Goal: Task Accomplishment & Management: Manage account settings

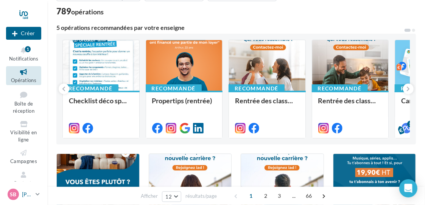
click at [40, 193] on icon at bounding box center [38, 194] width 4 height 6
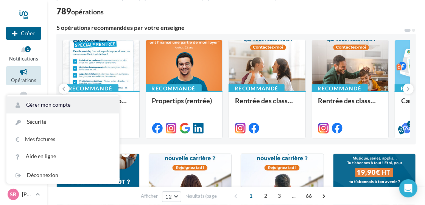
click at [67, 104] on link "Gérer mon compte" at bounding box center [62, 105] width 113 height 17
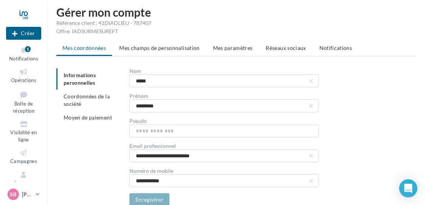
scroll to position [8, 0]
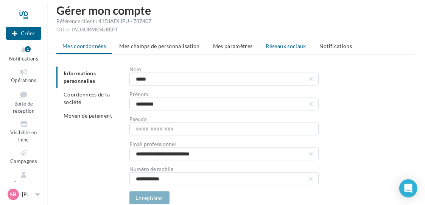
click at [284, 49] on span "Réseaux sociaux" at bounding box center [286, 46] width 40 height 6
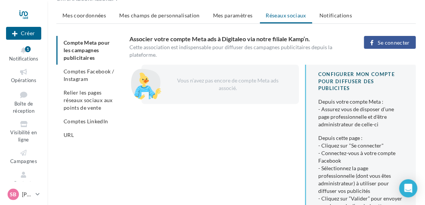
scroll to position [30, 0]
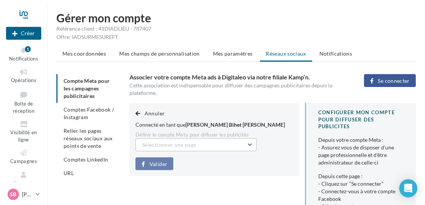
click at [246, 139] on button "Sélectionner une page" at bounding box center [196, 145] width 121 height 13
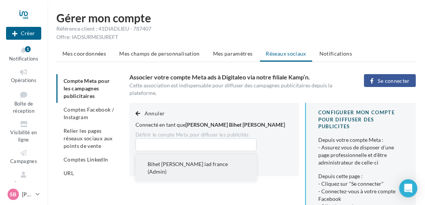
click at [215, 161] on span "Bihet [PERSON_NAME] iad france (Admin)" at bounding box center [188, 168] width 80 height 14
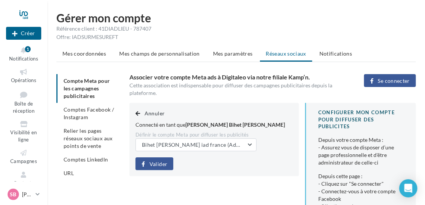
click at [162, 161] on span "Valider" at bounding box center [159, 164] width 18 height 6
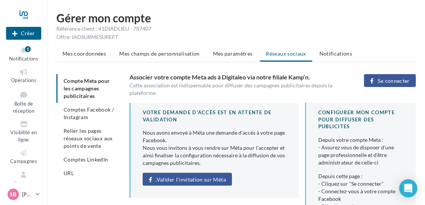
click at [208, 177] on span "Valider l'invitation sur Méta" at bounding box center [191, 180] width 69 height 6
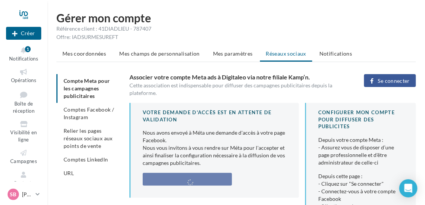
click at [193, 175] on div "Valider l'invitation sur Méta" at bounding box center [215, 179] width 144 height 13
click at [87, 111] on span "Comptes Facebook / Instagram" at bounding box center [89, 113] width 50 height 14
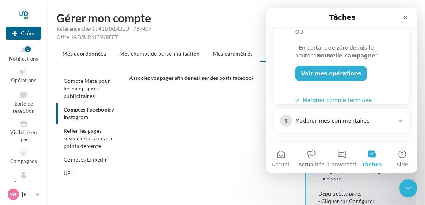
scroll to position [209, 0]
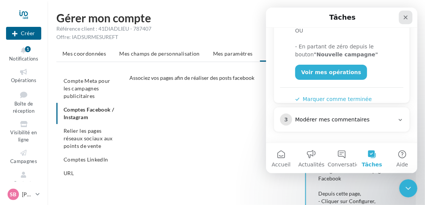
click at [404, 17] on icon "Fermer" at bounding box center [405, 17] width 6 height 6
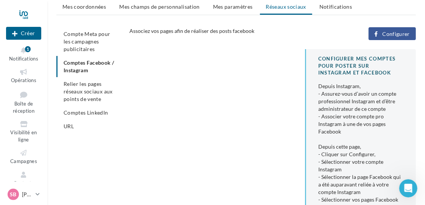
scroll to position [49, 0]
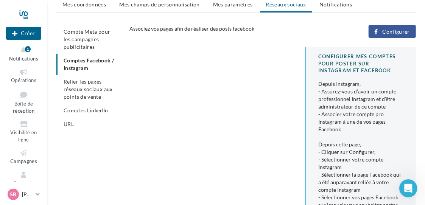
click at [396, 31] on span "Configurer" at bounding box center [396, 32] width 28 height 6
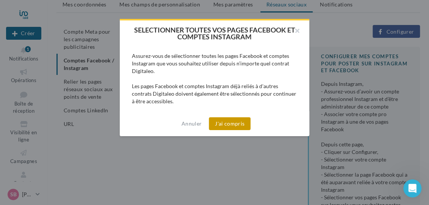
click at [224, 125] on button "J'ai compris" at bounding box center [230, 123] width 42 height 13
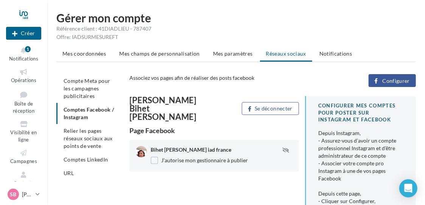
click at [425, 77] on html "Nouvelle campagne Créer Notifications 1 Opérations Boîte de réception Visibilit…" at bounding box center [212, 102] width 425 height 205
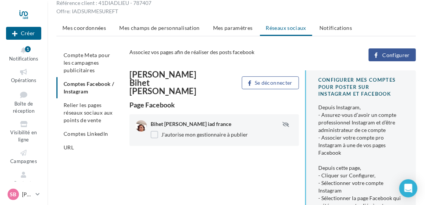
scroll to position [28, 0]
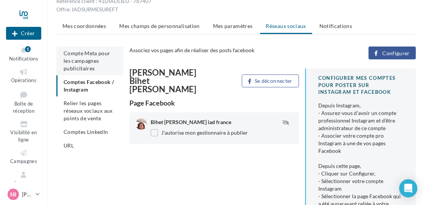
click at [82, 61] on span "Compte Meta pour les campagnes publicitaires" at bounding box center [87, 61] width 47 height 22
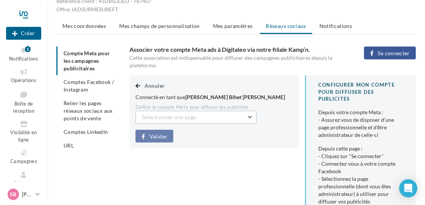
click at [214, 112] on button "Sélectionner une page" at bounding box center [196, 117] width 121 height 13
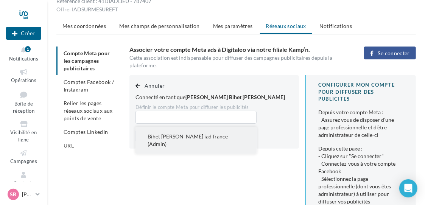
click at [198, 133] on span "Bihet stephanie iad france (Admin)" at bounding box center [188, 140] width 80 height 14
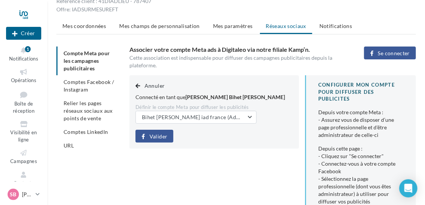
click at [164, 130] on button "Valider" at bounding box center [155, 136] width 38 height 13
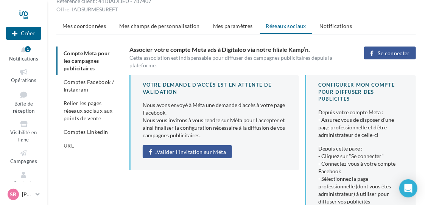
click at [175, 149] on span "Valider l'invitation sur Méta" at bounding box center [191, 152] width 69 height 6
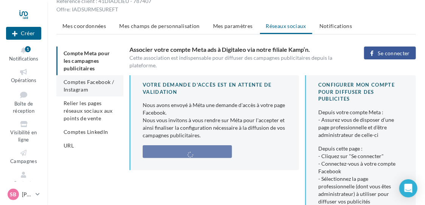
click at [86, 86] on span "Comptes Facebook / Instagram" at bounding box center [89, 86] width 50 height 14
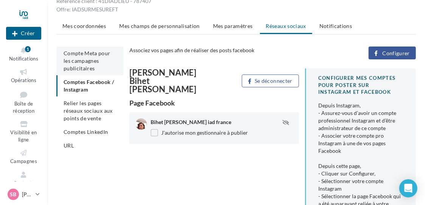
click at [91, 63] on li "Compte Meta pour les campagnes publicitaires" at bounding box center [89, 61] width 67 height 29
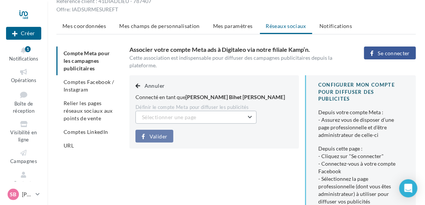
click at [241, 111] on button "Sélectionner une page" at bounding box center [196, 117] width 121 height 13
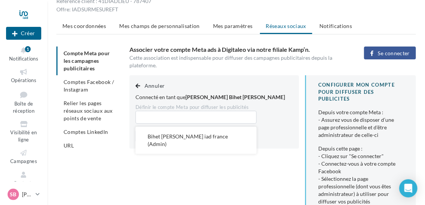
click at [85, 57] on ul "Compte Meta pour les campagnes publicitaires Comptes Facebook / Instagram Relie…" at bounding box center [89, 100] width 67 height 106
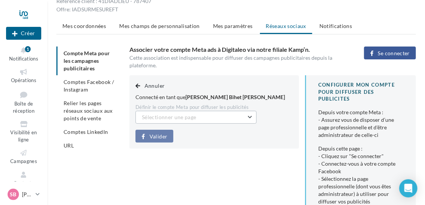
click at [207, 111] on button "Sélectionner une page" at bounding box center [196, 117] width 121 height 13
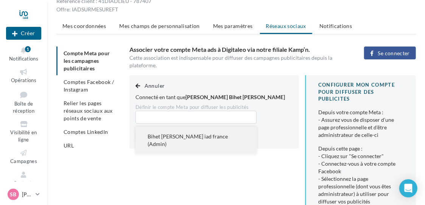
click at [201, 133] on span "Bihet stephanie iad france (Admin)" at bounding box center [188, 140] width 80 height 14
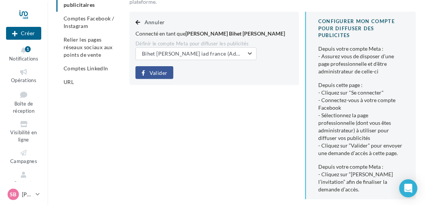
scroll to position [90, 0]
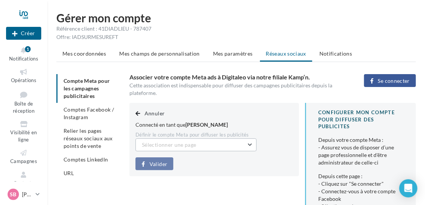
click at [209, 139] on button "Sélectionner une page" at bounding box center [196, 145] width 121 height 13
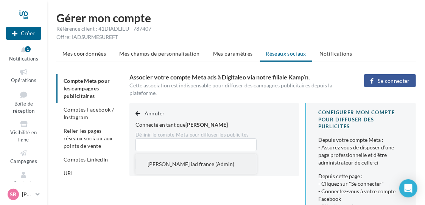
click at [197, 161] on span "Bihet stephanie iad france (Admin)" at bounding box center [191, 164] width 87 height 6
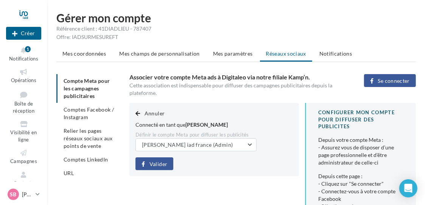
click at [160, 161] on span "Valider" at bounding box center [159, 164] width 18 height 6
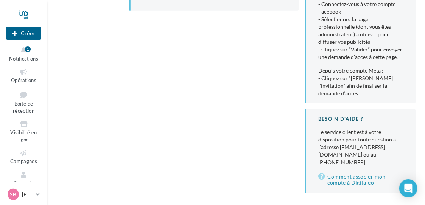
scroll to position [193, 0]
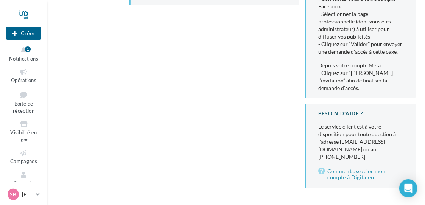
drag, startPoint x: 421, startPoint y: 156, endPoint x: 429, endPoint y: 127, distance: 30.0
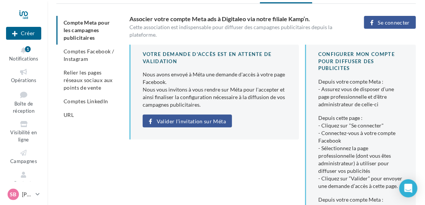
scroll to position [57, 0]
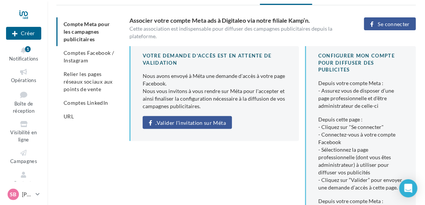
click at [202, 120] on span "Valider l'invitation sur Méta" at bounding box center [191, 123] width 69 height 6
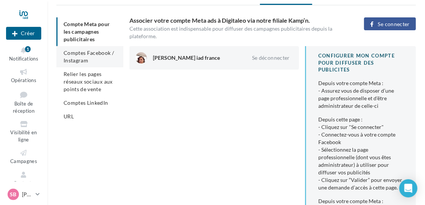
click at [84, 53] on span "Comptes Facebook / Instagram" at bounding box center [89, 57] width 50 height 14
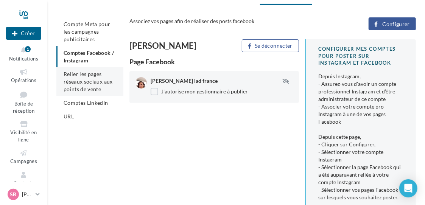
click at [78, 78] on span "Relier les pages réseaux sociaux aux points de vente" at bounding box center [88, 82] width 49 height 22
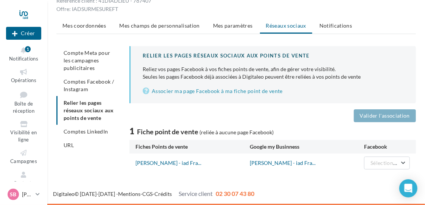
scroll to position [28, 0]
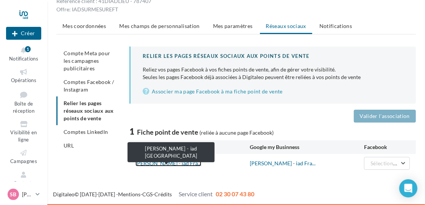
click at [176, 161] on link "Stephanie BIHET - iad Fra..." at bounding box center [169, 163] width 66 height 6
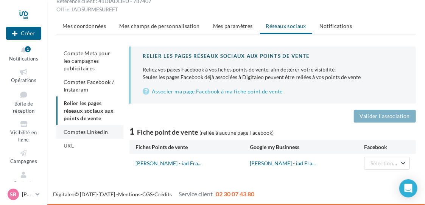
click at [98, 132] on span "Comptes LinkedIn" at bounding box center [86, 132] width 45 height 6
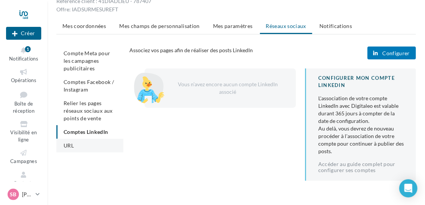
click at [72, 149] on li "URL" at bounding box center [89, 146] width 67 height 14
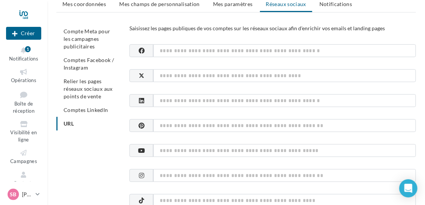
scroll to position [41, 0]
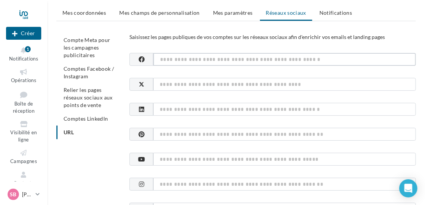
click at [312, 59] on input at bounding box center [284, 59] width 263 height 13
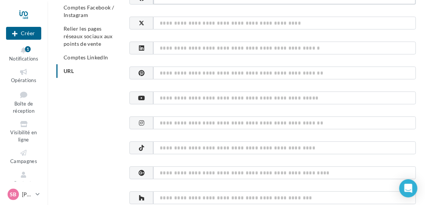
scroll to position [103, 0]
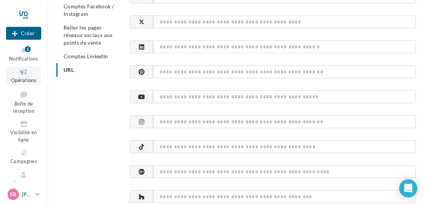
click at [24, 78] on span "Opérations" at bounding box center [23, 80] width 25 height 6
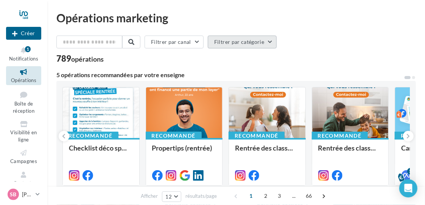
click at [261, 39] on button "Filtrer par catégorie" at bounding box center [242, 42] width 69 height 13
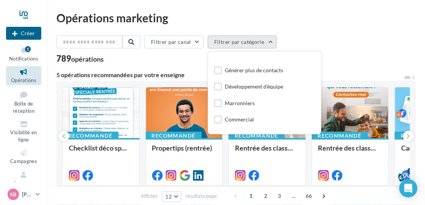
scroll to position [18, 0]
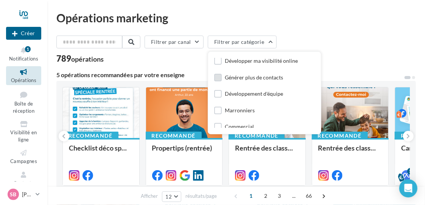
click at [270, 78] on div "Générer plus de contacts" at bounding box center [254, 78] width 58 height 8
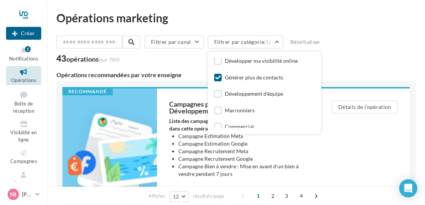
click at [371, 58] on div "43 opérations (sur 789)" at bounding box center [236, 60] width 360 height 10
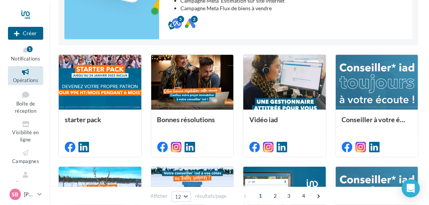
scroll to position [198, 0]
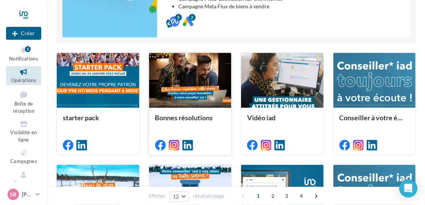
click at [188, 78] on div at bounding box center [190, 81] width 83 height 56
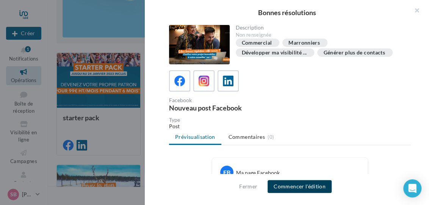
click at [315, 189] on button "Commencer l'édition" at bounding box center [299, 186] width 64 height 13
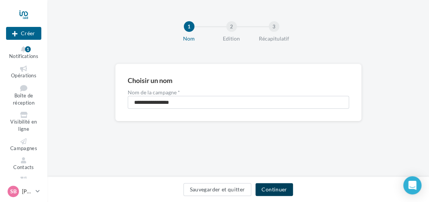
click at [272, 187] on button "Continuer" at bounding box center [273, 189] width 37 height 13
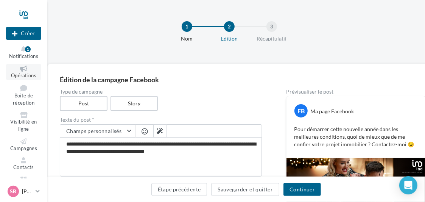
click at [20, 72] on link "Opérations" at bounding box center [23, 72] width 35 height 16
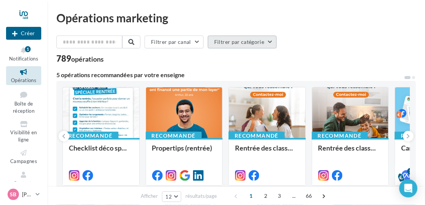
click at [259, 43] on button "Filtrer par catégorie" at bounding box center [242, 42] width 69 height 13
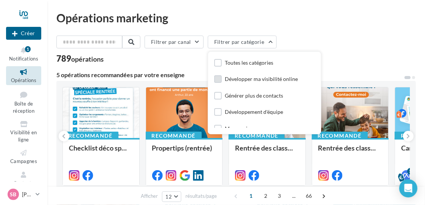
click at [278, 77] on div "Développer ma visibilité online" at bounding box center [261, 79] width 73 height 8
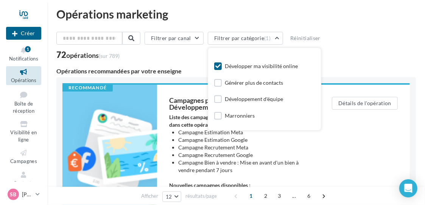
scroll to position [5, 0]
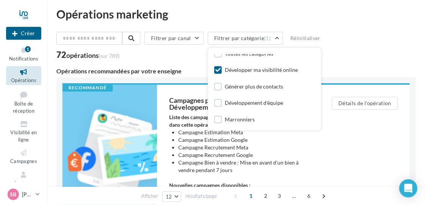
click at [218, 67] on icon at bounding box center [217, 69] width 5 height 5
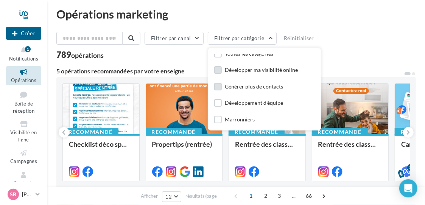
click at [220, 87] on label at bounding box center [218, 87] width 8 height 8
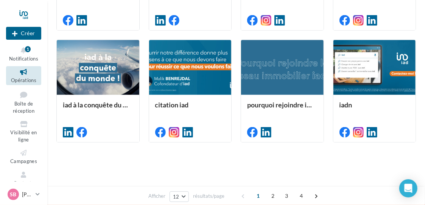
scroll to position [0, 0]
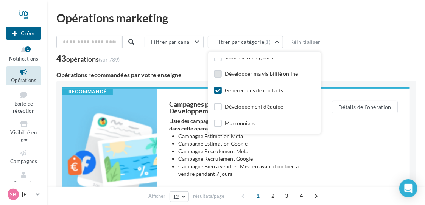
click at [354, 48] on div "Filtrer par canal Filtrer par catégorie (1) Toutes les catégories Développer ma…" at bounding box center [236, 44] width 360 height 16
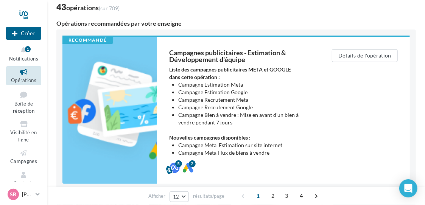
scroll to position [70, 0]
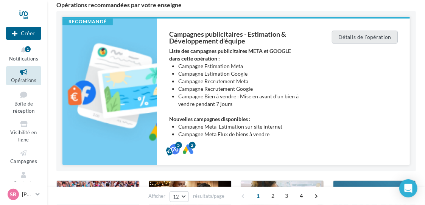
click at [377, 35] on button "Détails de l'opération" at bounding box center [365, 37] width 66 height 13
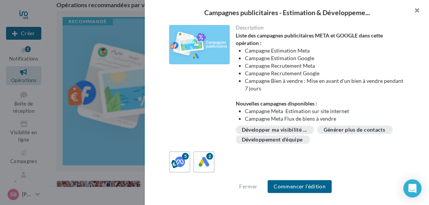
click at [415, 10] on button "button" at bounding box center [413, 11] width 30 height 23
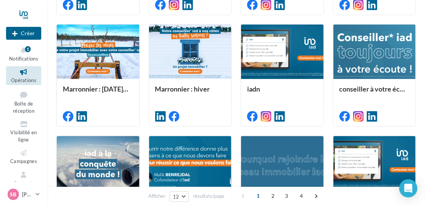
scroll to position [435, 0]
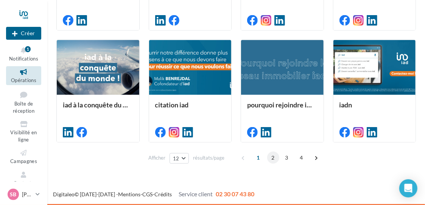
click at [271, 157] on span "2" at bounding box center [273, 158] width 12 height 12
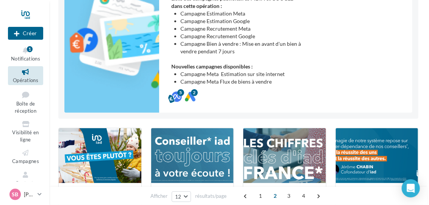
scroll to position [0, 0]
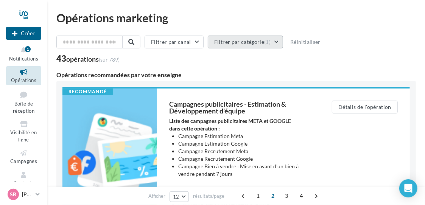
click at [267, 42] on span "(1)" at bounding box center [267, 42] width 6 height 6
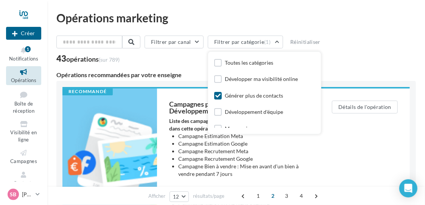
click at [220, 95] on icon at bounding box center [217, 95] width 5 height 5
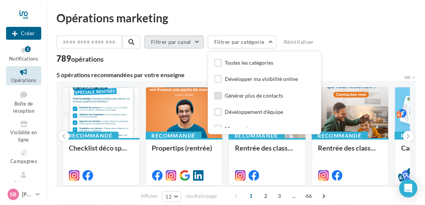
click at [186, 42] on button "Filtrer par canal" at bounding box center [174, 42] width 59 height 13
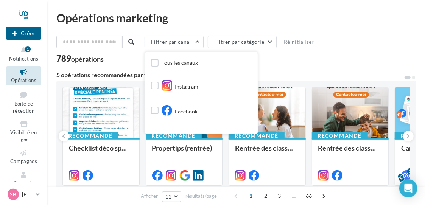
click at [162, 62] on div "Tous les canaux" at bounding box center [174, 64] width 47 height 10
click at [159, 63] on label at bounding box center [155, 63] width 8 height 8
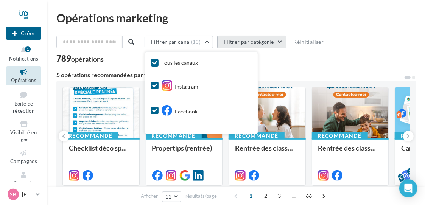
click at [279, 41] on button "Filtrer par catégorie" at bounding box center [251, 42] width 69 height 13
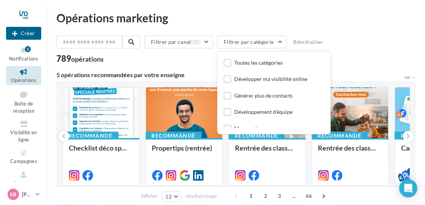
click at [212, 62] on div "789 opérations" at bounding box center [236, 60] width 360 height 10
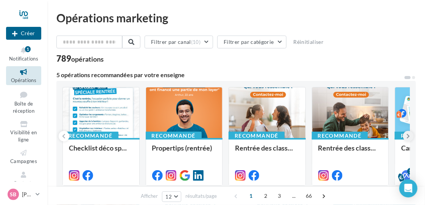
click at [409, 137] on icon at bounding box center [408, 137] width 3 height 8
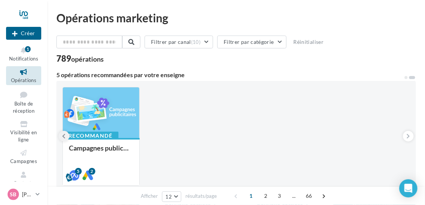
click at [60, 136] on button at bounding box center [64, 136] width 11 height 11
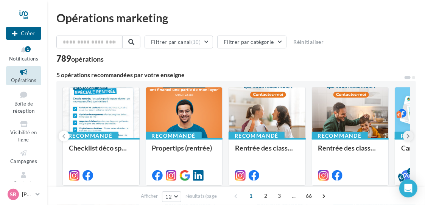
click at [407, 135] on icon at bounding box center [408, 137] width 3 height 8
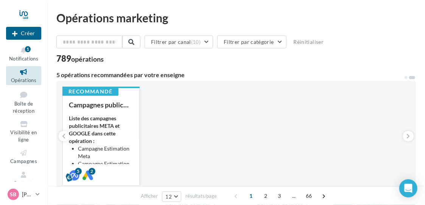
click at [122, 119] on div "Liste des campagnes publicitaires META et GOOGLE dans cette opération : Campagn…" at bounding box center [101, 153] width 64 height 76
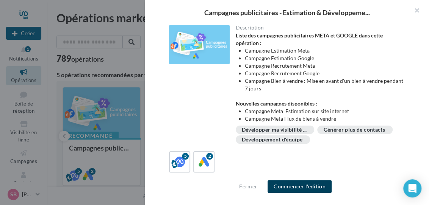
click at [298, 187] on button "Commencer l'édition" at bounding box center [299, 186] width 64 height 13
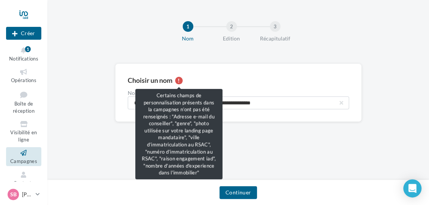
click at [179, 80] on div at bounding box center [179, 81] width 8 height 8
click at [180, 81] on div at bounding box center [179, 81] width 8 height 8
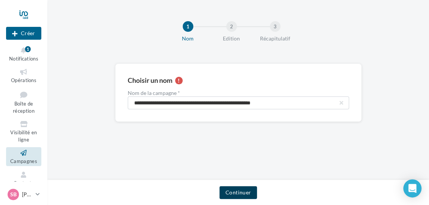
click at [234, 191] on button "Continuer" at bounding box center [237, 192] width 37 height 13
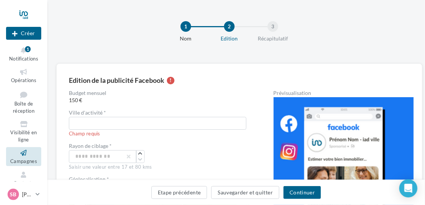
click at [222, 45] on div "1 Nom 2 Edition 3 Récapitulatif" at bounding box center [236, 34] width 354 height 45
click at [174, 192] on button "Etape précédente" at bounding box center [179, 192] width 56 height 13
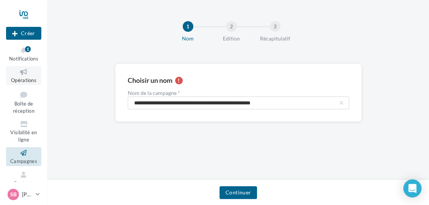
click at [35, 80] on link "Opérations" at bounding box center [23, 75] width 35 height 19
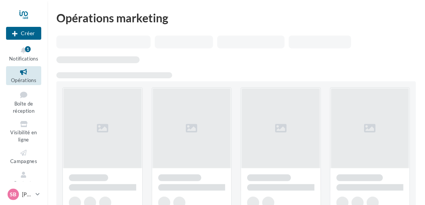
click at [27, 75] on icon at bounding box center [23, 72] width 31 height 9
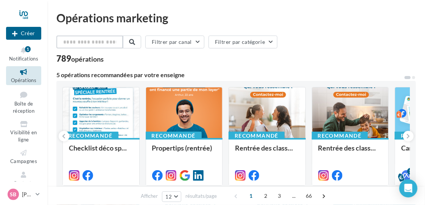
click at [72, 42] on input "text" at bounding box center [89, 42] width 67 height 13
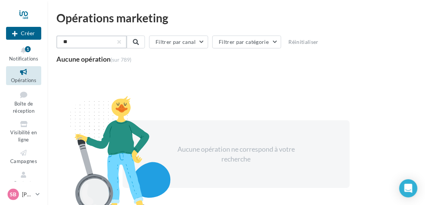
type input "*"
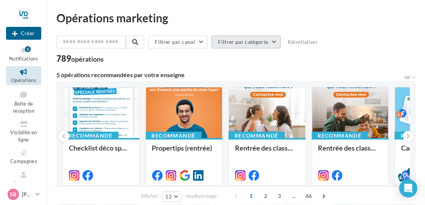
click at [258, 40] on button "Filtrer par catégorie" at bounding box center [246, 42] width 69 height 13
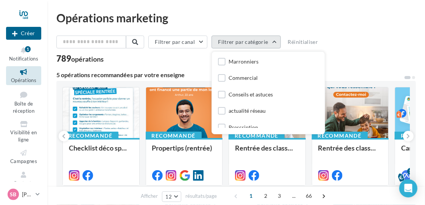
scroll to position [70, 0]
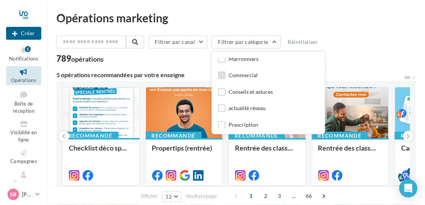
click at [218, 74] on label at bounding box center [222, 76] width 8 height 8
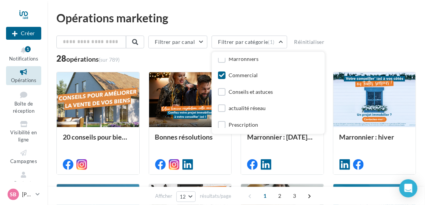
click at [375, 51] on div "Filtrer par canal Filtrer par catégorie (1) Toutes les catégories Développer ma…" at bounding box center [236, 44] width 360 height 16
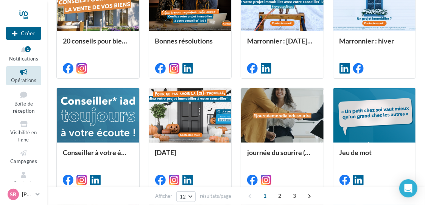
scroll to position [103, 0]
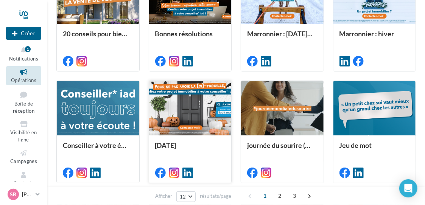
click at [191, 107] on div at bounding box center [190, 109] width 83 height 56
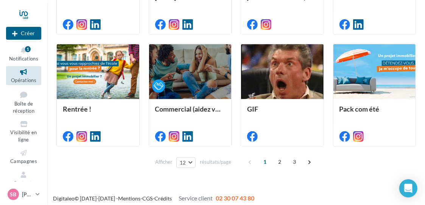
scroll to position [256, 0]
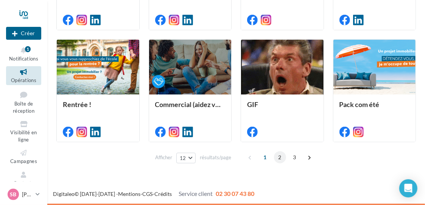
click at [278, 157] on span "2" at bounding box center [280, 157] width 12 height 12
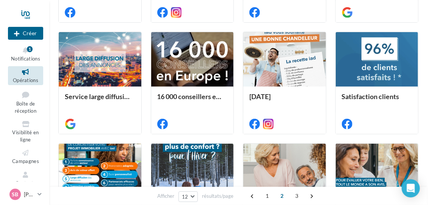
scroll to position [151, 0]
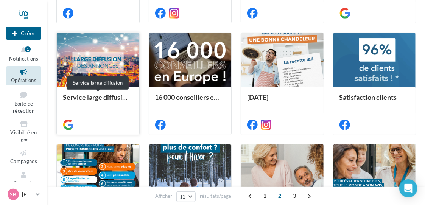
click at [109, 97] on div "Service large diffusion" at bounding box center [98, 101] width 70 height 15
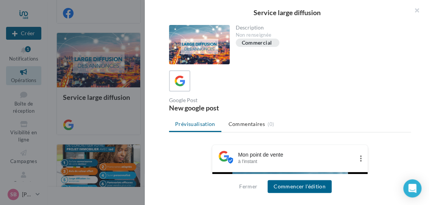
drag, startPoint x: 428, startPoint y: 81, endPoint x: 420, endPoint y: 132, distance: 51.7
click at [420, 132] on div "Description Non renseignée Commercial Google Post New google post Prévisualisat…" at bounding box center [290, 103] width 290 height 156
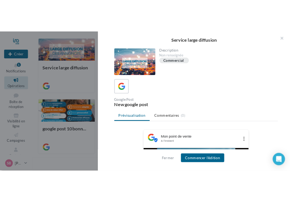
scroll to position [167, 0]
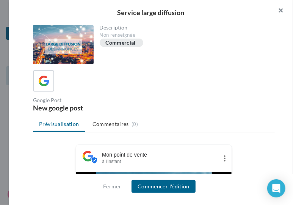
click at [280, 9] on button "button" at bounding box center [277, 11] width 30 height 23
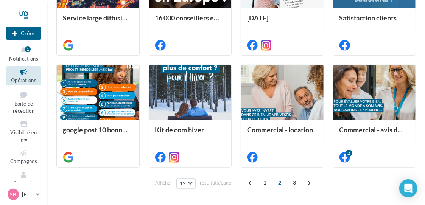
scroll to position [233, 0]
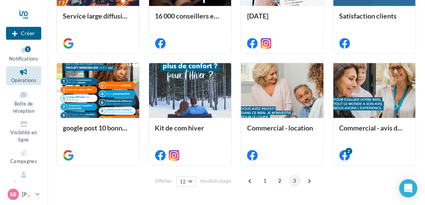
click at [295, 179] on span "3" at bounding box center [295, 181] width 12 height 12
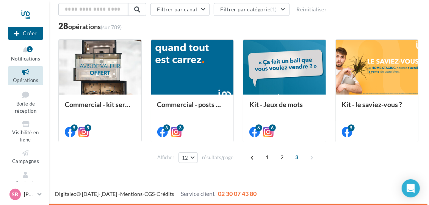
scroll to position [32, 0]
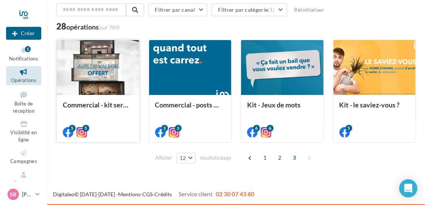
click at [98, 81] on div at bounding box center [98, 68] width 83 height 56
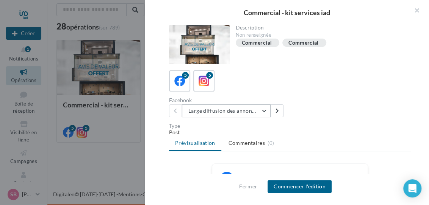
click at [264, 110] on button "Large diffusion des annonces" at bounding box center [226, 110] width 89 height 13
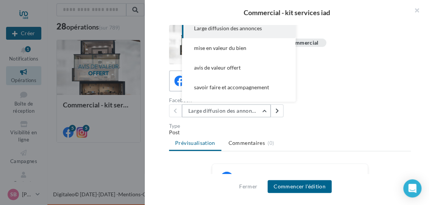
click at [264, 110] on button "Large diffusion des annonces" at bounding box center [226, 110] width 89 height 13
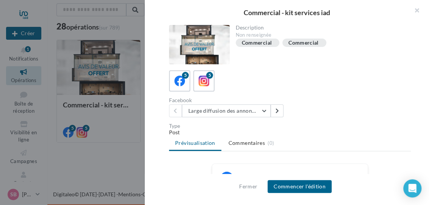
drag, startPoint x: 428, startPoint y: 97, endPoint x: 424, endPoint y: 115, distance: 18.9
click at [424, 115] on div "Description Non renseignée Commercial Commercial 5 5 Facebook Large diffusion d…" at bounding box center [290, 103] width 290 height 156
click at [261, 109] on button "Large diffusion des annonces" at bounding box center [226, 110] width 89 height 13
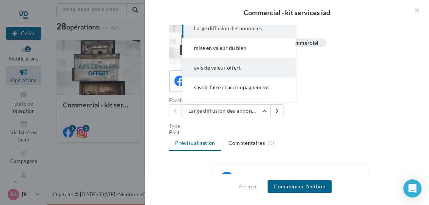
click at [238, 65] on span "avis de valeur offert" at bounding box center [217, 67] width 47 height 6
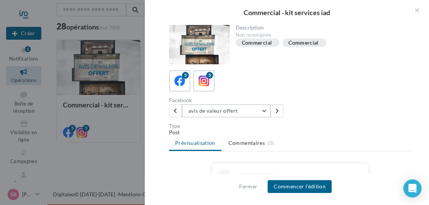
click at [259, 111] on button "avis de valeur offert" at bounding box center [226, 110] width 89 height 13
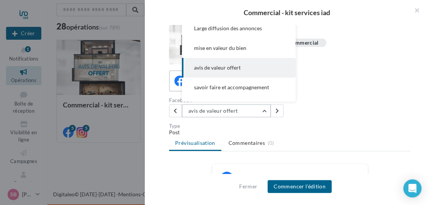
scroll to position [0, 0]
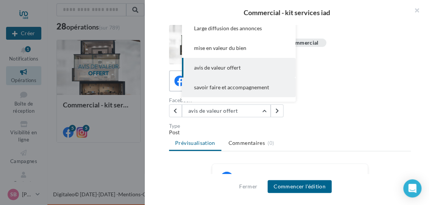
click at [239, 85] on span "savoir faire et accompagnement" at bounding box center [231, 87] width 75 height 6
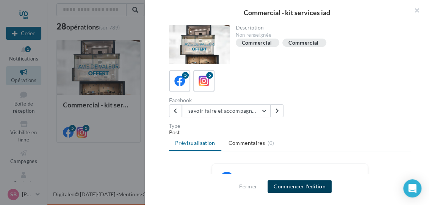
click at [306, 187] on button "Commencer l'édition" at bounding box center [299, 186] width 64 height 13
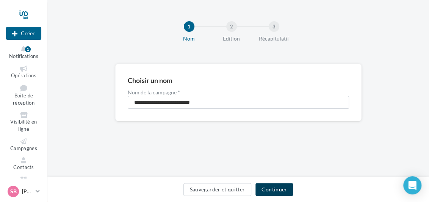
click at [273, 188] on button "Continuer" at bounding box center [273, 189] width 37 height 13
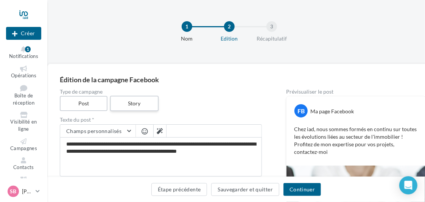
click at [130, 104] on label "Story" at bounding box center [134, 104] width 48 height 16
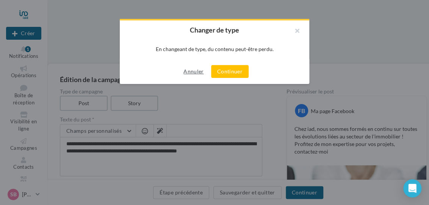
click at [185, 71] on button "Annuler" at bounding box center [193, 71] width 26 height 9
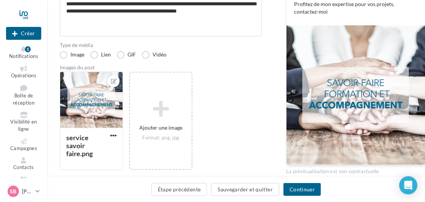
scroll to position [142, 0]
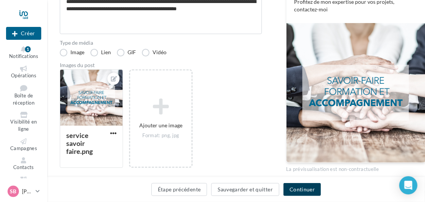
click at [304, 189] on button "Continuer" at bounding box center [302, 189] width 37 height 13
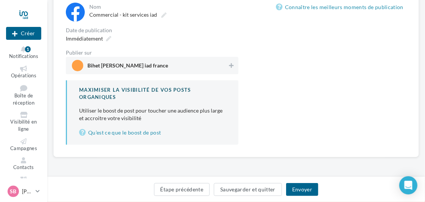
scroll to position [86, 0]
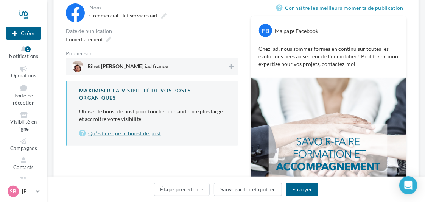
click at [151, 133] on link "Qu’est ce que le boost de post" at bounding box center [152, 133] width 147 height 9
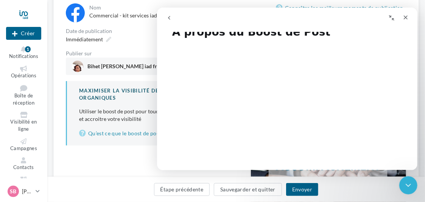
scroll to position [0, 0]
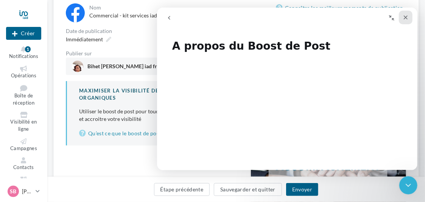
click at [402, 16] on icon "Fermer" at bounding box center [405, 17] width 6 height 6
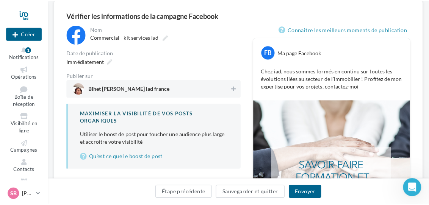
scroll to position [64, 0]
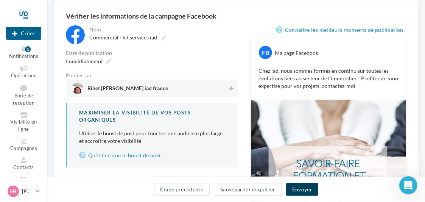
click at [309, 189] on button "Envoyer" at bounding box center [302, 189] width 32 height 13
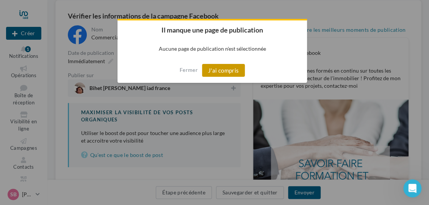
click at [235, 70] on button "J'ai compris" at bounding box center [223, 70] width 43 height 13
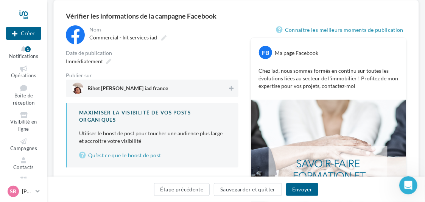
click at [175, 87] on span "Bihet stephanie iad france" at bounding box center [150, 88] width 156 height 11
click at [298, 189] on button "Envoyer" at bounding box center [302, 189] width 32 height 13
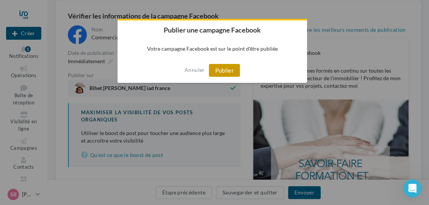
click at [232, 70] on button "Publier" at bounding box center [224, 70] width 31 height 13
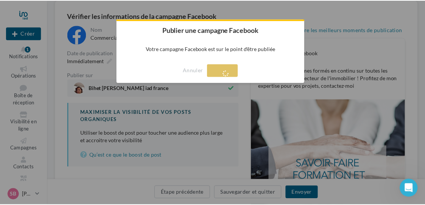
scroll to position [12, 0]
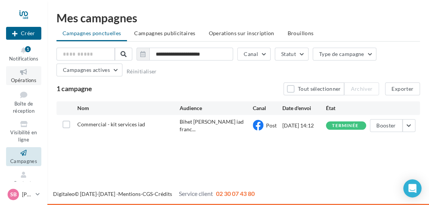
click at [30, 80] on span "Opérations" at bounding box center [23, 80] width 25 height 6
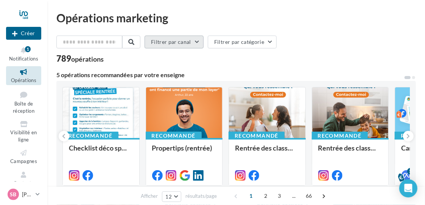
click at [188, 40] on button "Filtrer par canal" at bounding box center [174, 42] width 59 height 13
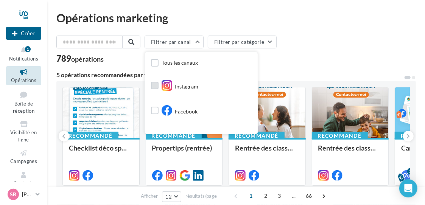
click at [157, 85] on label at bounding box center [155, 86] width 8 height 8
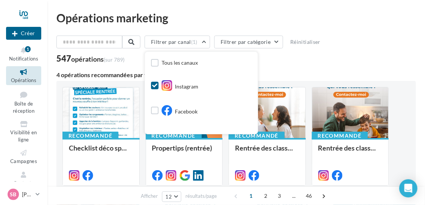
click at [339, 60] on div "547 opérations (sur 789)" at bounding box center [236, 60] width 360 height 10
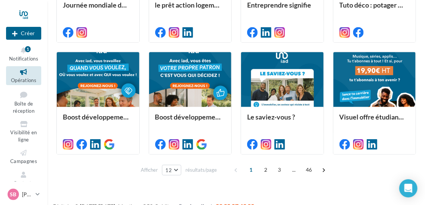
scroll to position [385, 0]
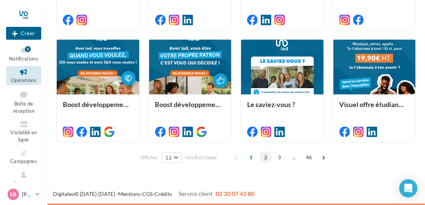
click at [266, 155] on span "2" at bounding box center [266, 157] width 12 height 12
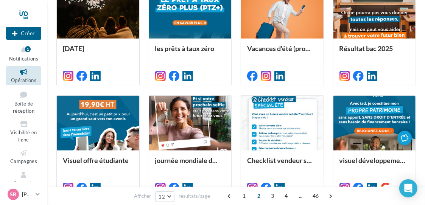
scroll to position [329, 0]
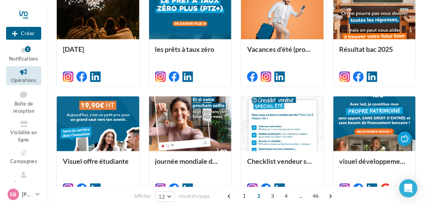
drag, startPoint x: 419, startPoint y: 150, endPoint x: 417, endPoint y: 157, distance: 7.3
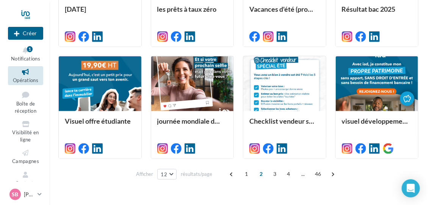
scroll to position [375, 0]
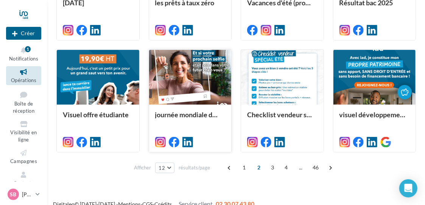
click at [187, 84] on div at bounding box center [190, 78] width 83 height 56
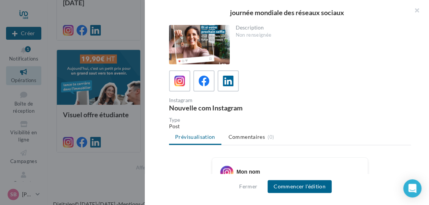
drag, startPoint x: 428, startPoint y: 86, endPoint x: 416, endPoint y: 127, distance: 42.4
click at [416, 127] on div "Description Non renseignée Instagram Nouvelle com Instagram Type Post Prévisual…" at bounding box center [290, 103] width 290 height 156
drag, startPoint x: 416, startPoint y: 127, endPoint x: 385, endPoint y: 89, distance: 49.2
click at [385, 89] on div at bounding box center [290, 80] width 242 height 21
click at [245, 168] on div "Mon nom" at bounding box center [247, 172] width 23 height 8
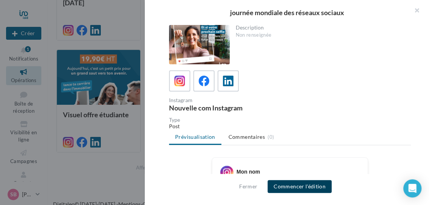
click at [275, 186] on button "Commencer l'édition" at bounding box center [299, 186] width 64 height 13
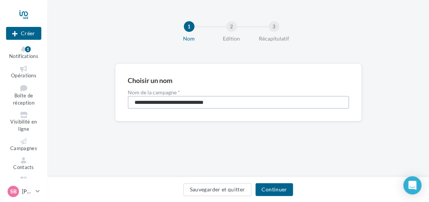
drag, startPoint x: 221, startPoint y: 104, endPoint x: 101, endPoint y: 93, distance: 120.5
click at [101, 93] on div "**********" at bounding box center [237, 105] width 381 height 82
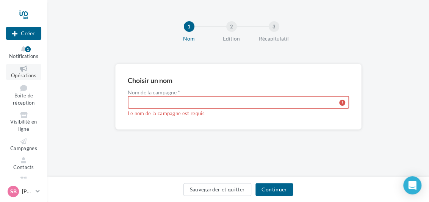
click at [16, 66] on icon at bounding box center [23, 68] width 31 height 6
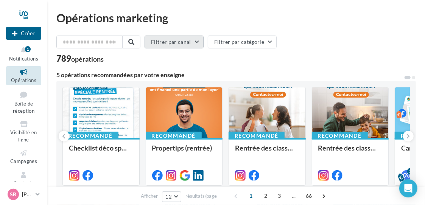
click at [192, 44] on button "Filtrer par canal" at bounding box center [174, 42] width 59 height 13
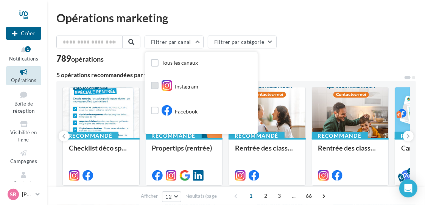
click at [159, 86] on label at bounding box center [155, 86] width 8 height 8
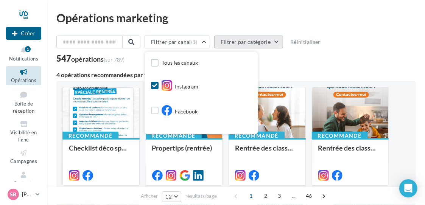
click at [259, 39] on button "Filtrer par catégorie" at bounding box center [248, 42] width 69 height 13
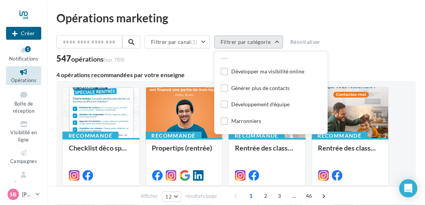
scroll to position [9, 0]
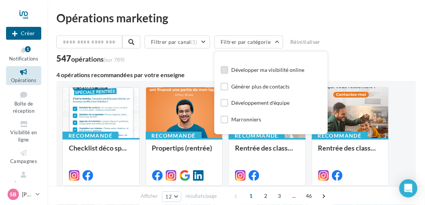
click at [295, 68] on div "Développer ma visibilité online" at bounding box center [267, 70] width 73 height 8
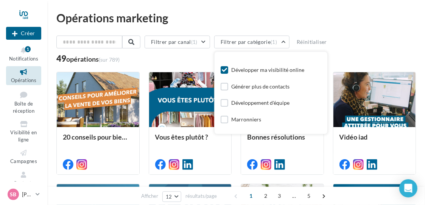
click at [385, 15] on div "Opérations marketing" at bounding box center [236, 17] width 360 height 11
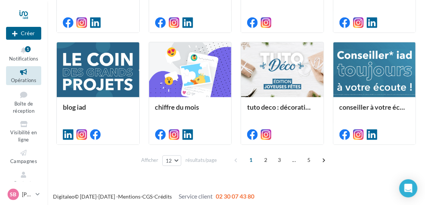
scroll to position [256, 0]
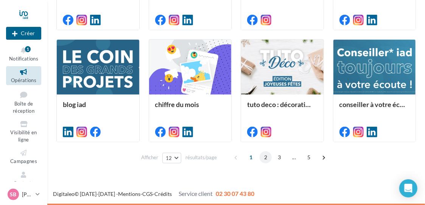
click at [265, 154] on span "2" at bounding box center [266, 157] width 12 height 12
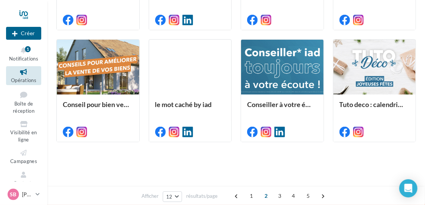
scroll to position [41, 0]
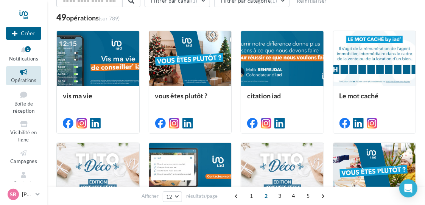
drag, startPoint x: 425, startPoint y: 64, endPoint x: 429, endPoint y: 72, distance: 8.1
click at [425, 72] on html "Nouvelle campagne Créer Notifications 1 Opérations Boîte de réception Visibilit…" at bounding box center [212, 61] width 425 height 205
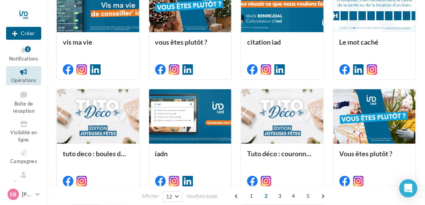
scroll to position [102, 0]
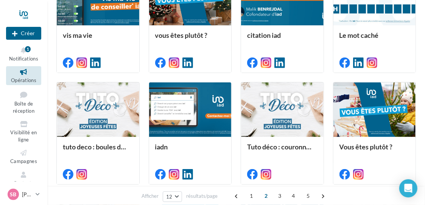
click at [425, 98] on html "Nouvelle campagne Créer Notifications 1 Opérations Boîte de réception Visibilit…" at bounding box center [212, 0] width 425 height 205
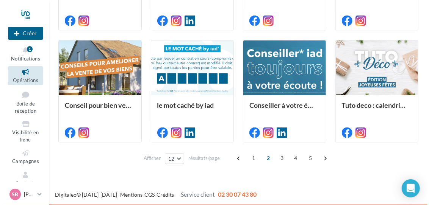
scroll to position [256, 0]
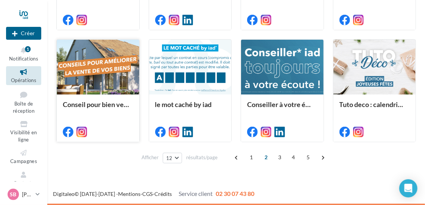
click at [110, 58] on div at bounding box center [98, 68] width 83 height 56
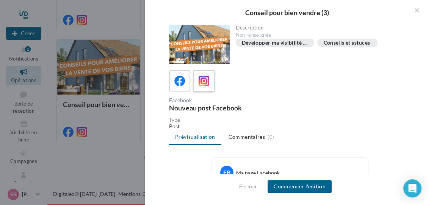
click at [203, 78] on icon at bounding box center [203, 81] width 11 height 11
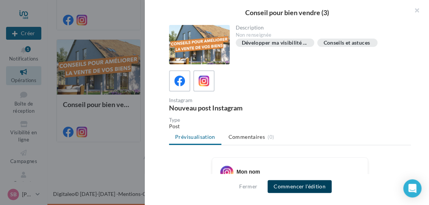
click at [286, 187] on button "Commencer l'édition" at bounding box center [299, 186] width 64 height 13
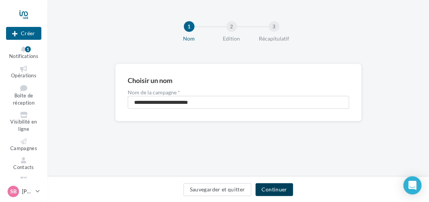
click at [286, 187] on button "Continuer" at bounding box center [273, 189] width 37 height 13
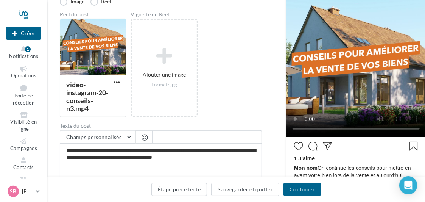
scroll to position [127, 0]
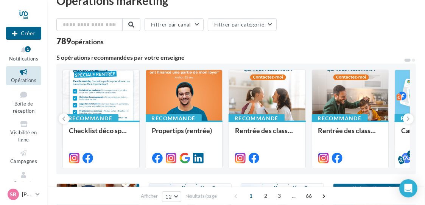
scroll to position [4, 0]
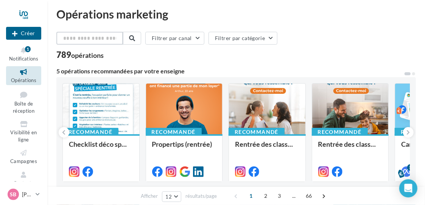
click at [108, 39] on input "text" at bounding box center [89, 38] width 67 height 13
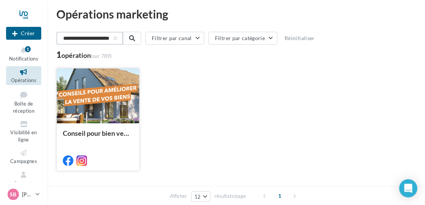
type input "**********"
click at [93, 105] on div at bounding box center [98, 97] width 83 height 56
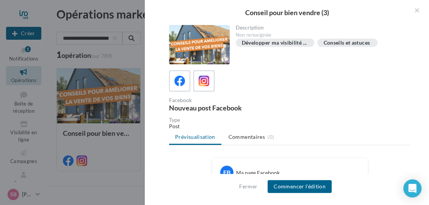
click at [366, 42] on div "Conseils et astuces" at bounding box center [346, 43] width 47 height 6
click at [418, 9] on button "button" at bounding box center [413, 11] width 30 height 23
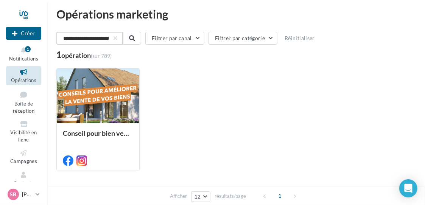
click at [112, 38] on input "**********" at bounding box center [89, 38] width 67 height 13
click at [17, 78] on span "Opérations" at bounding box center [23, 80] width 25 height 6
click at [25, 159] on span "Campagnes" at bounding box center [23, 161] width 27 height 6
